Goal: Task Accomplishment & Management: Manage account settings

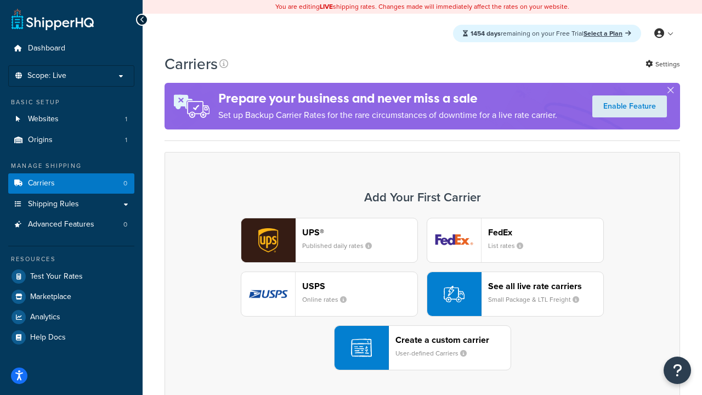
click at [422, 294] on div "UPS® Published daily rates FedEx List rates USPS Online rates See all live rate…" at bounding box center [422, 294] width 492 height 152
click at [545, 232] on header "FedEx" at bounding box center [545, 232] width 115 height 10
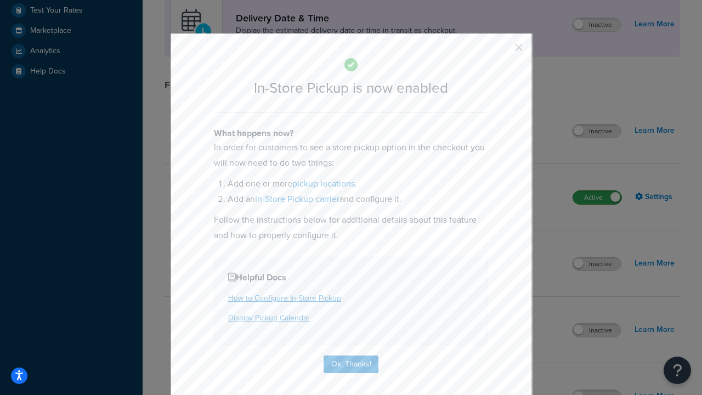
scroll to position [308, 0]
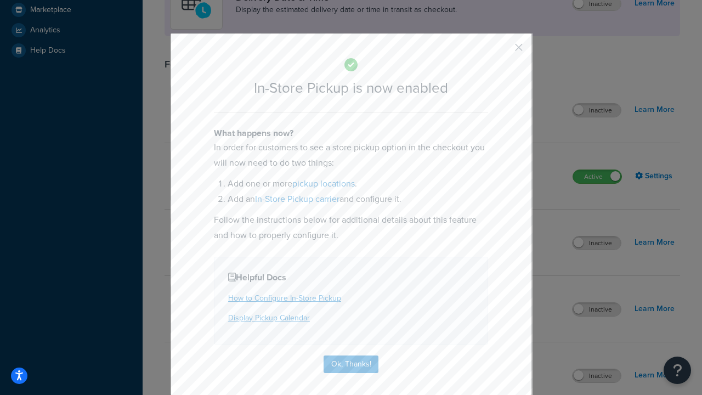
click at [502, 51] on button "button" at bounding box center [502, 51] width 3 height 3
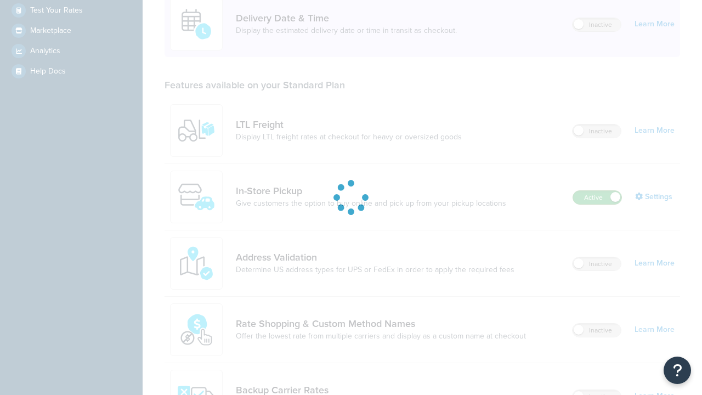
click at [597, 191] on label "Active" at bounding box center [597, 197] width 48 height 13
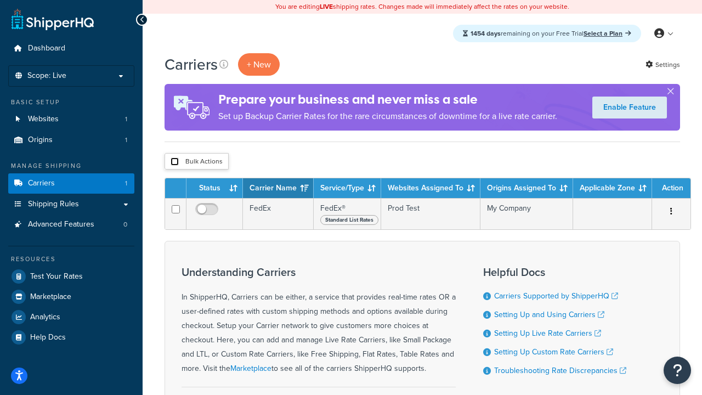
click at [174, 162] on input "checkbox" at bounding box center [174, 161] width 8 height 8
checkbox input "true"
click at [0, 0] on button "Delete" at bounding box center [0, 0] width 0 height 0
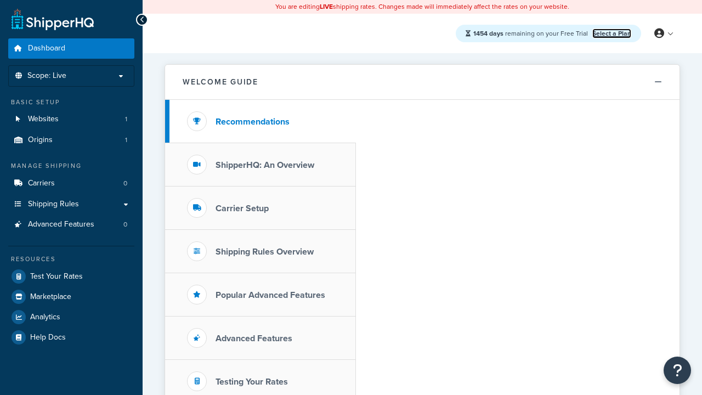
click at [611, 33] on link "Select a Plan" at bounding box center [611, 34] width 39 height 10
